Goal: Navigation & Orientation: Find specific page/section

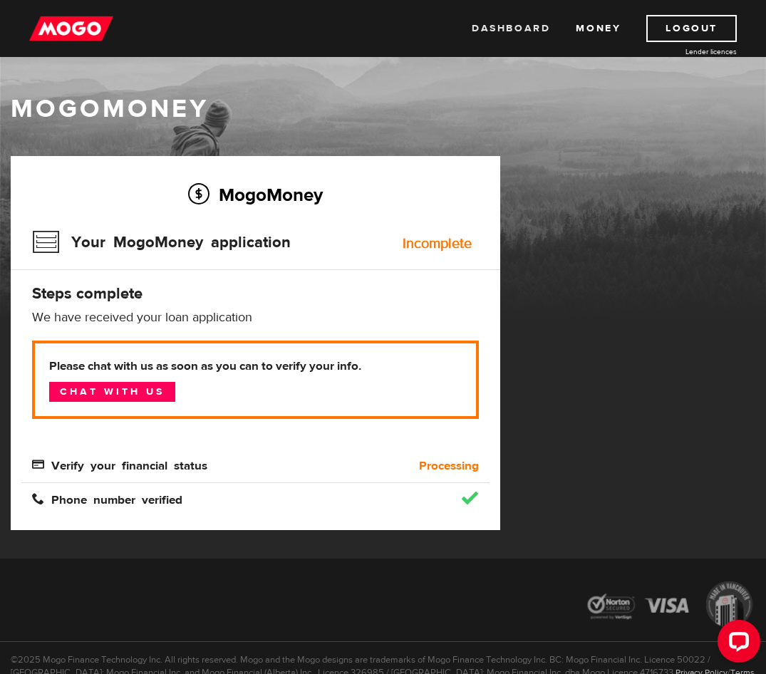
click at [496, 26] on link "Dashboard" at bounding box center [511, 28] width 78 height 27
